Goal: Information Seeking & Learning: Learn about a topic

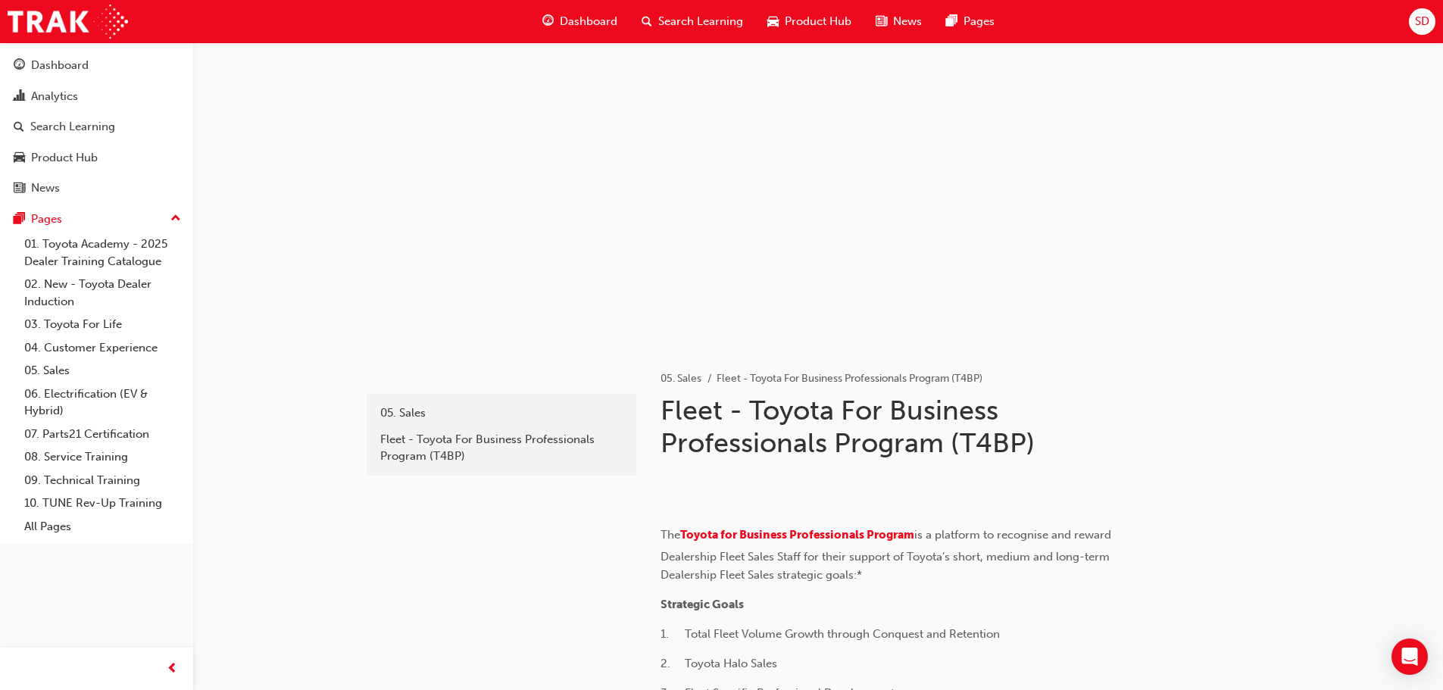
click at [681, 13] on span "Search Learning" at bounding box center [700, 21] width 85 height 17
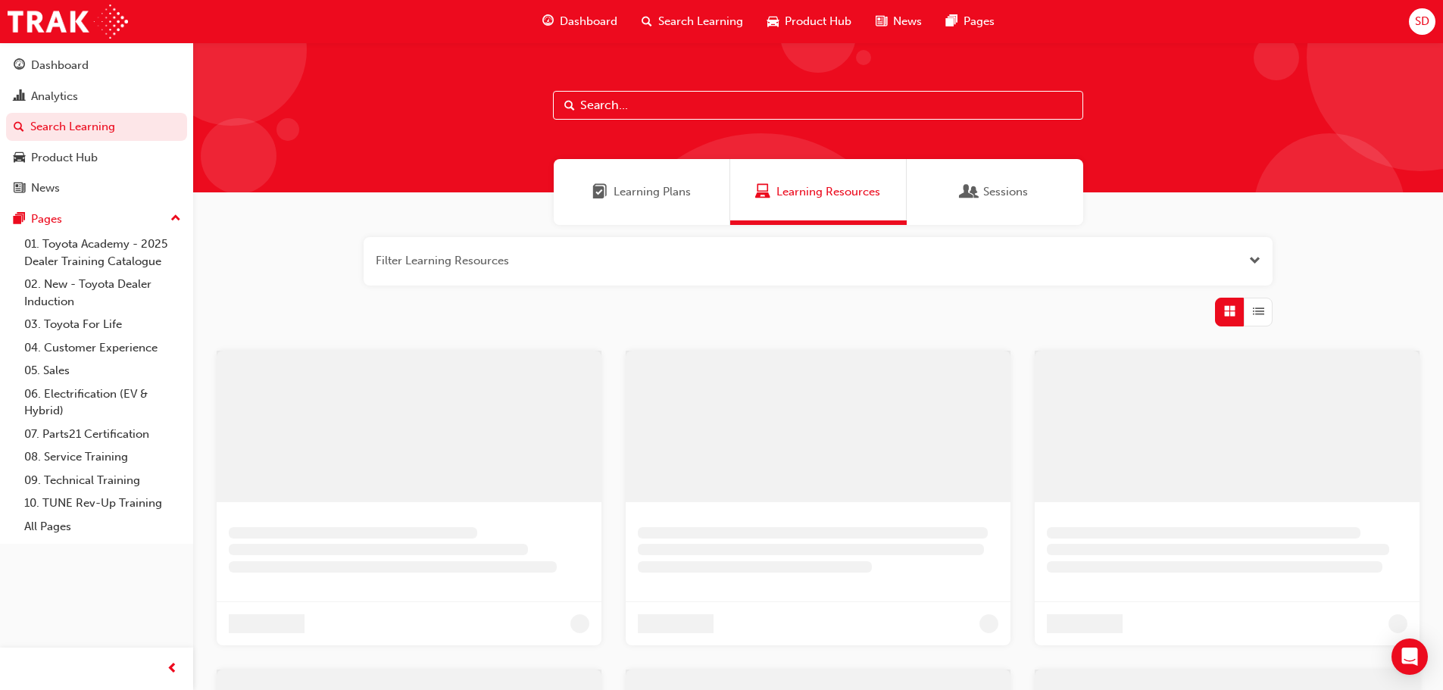
click at [685, 105] on input "text" at bounding box center [818, 105] width 530 height 29
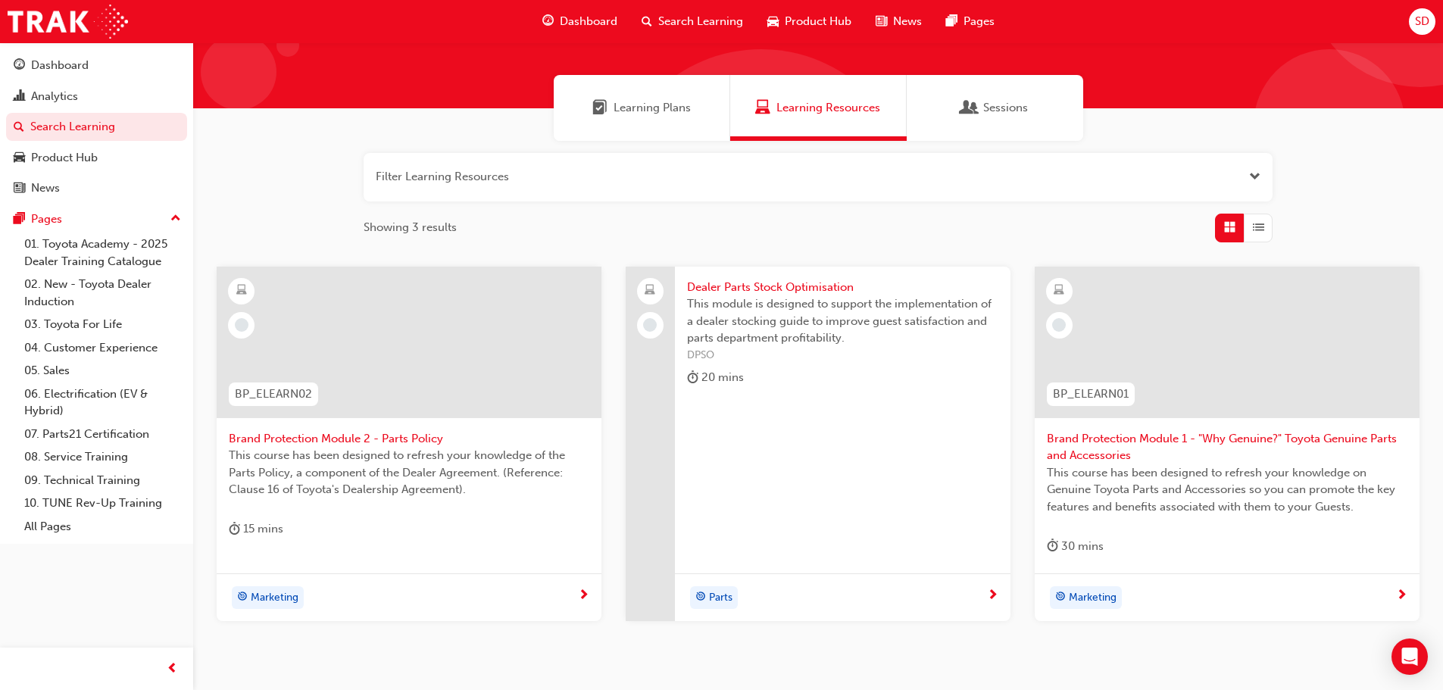
scroll to position [11, 0]
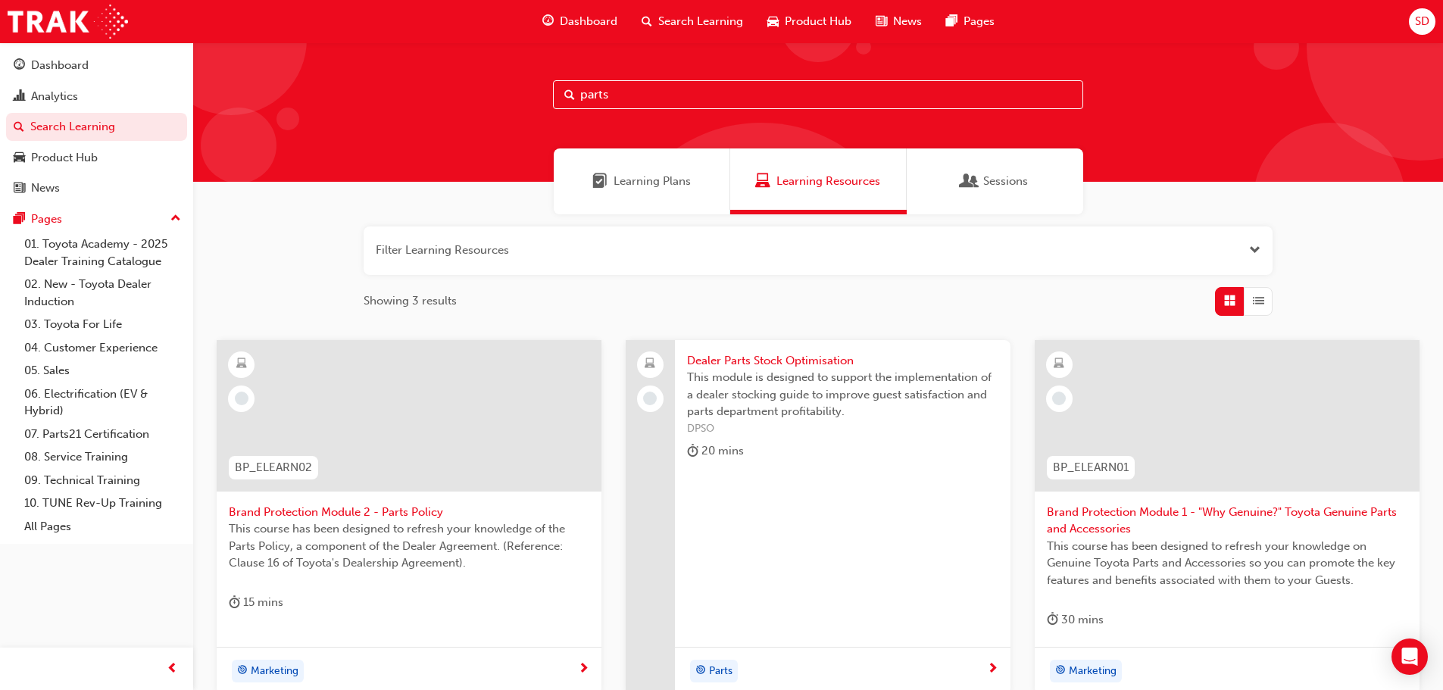
type input "parts"
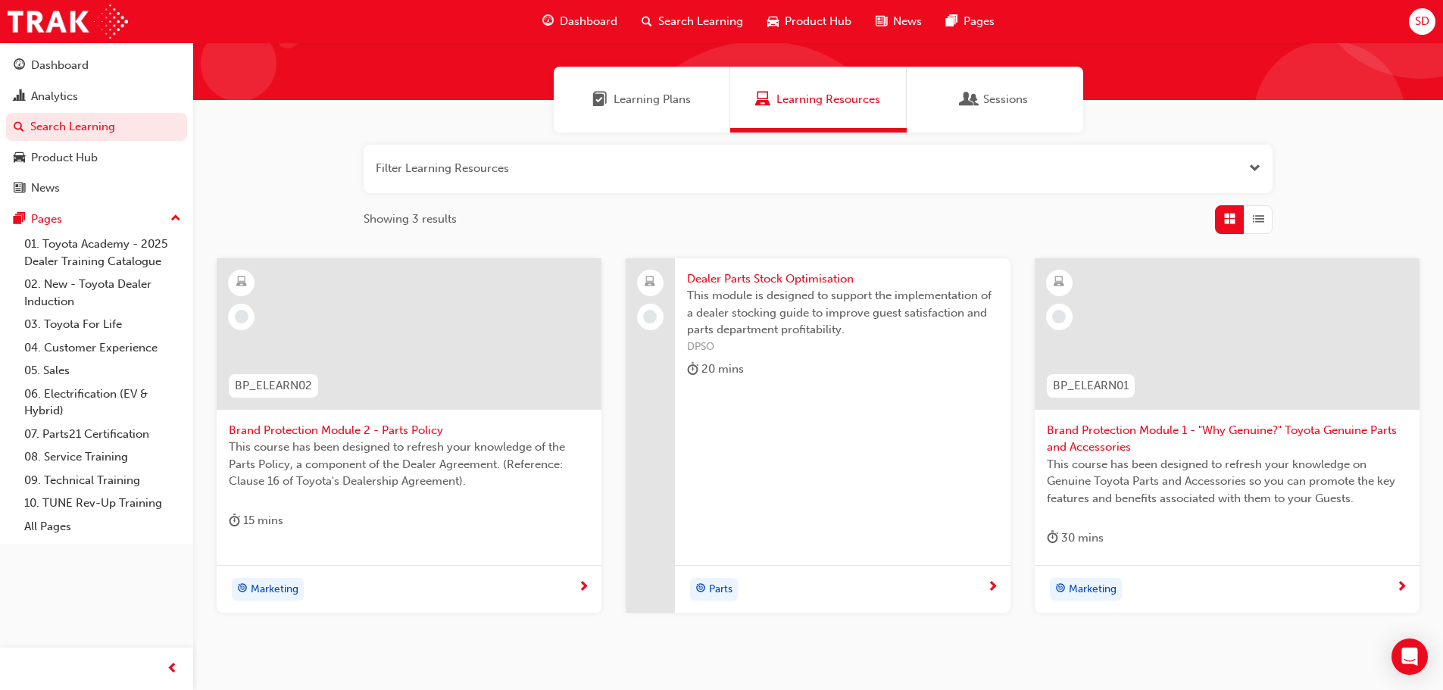
scroll to position [162, 0]
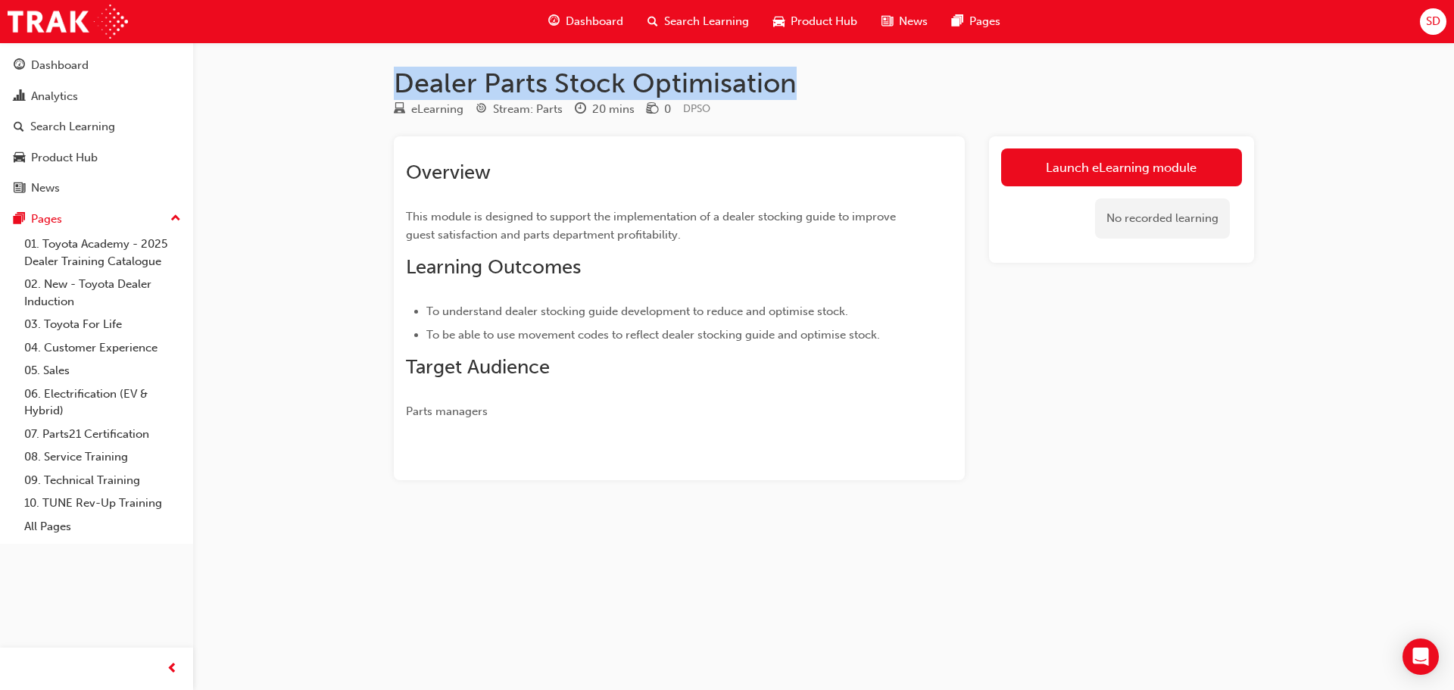
drag, startPoint x: 392, startPoint y: 89, endPoint x: 825, endPoint y: 77, distance: 433.5
click at [825, 77] on div "Dealer Parts Stock Optimisation eLearning Stream: Parts 20 mins 0 DPSO Overview…" at bounding box center [824, 298] width 909 height 462
copy h1 "Dealer Parts Stock Optimisation"
